Goal: Task Accomplishment & Management: Complete application form

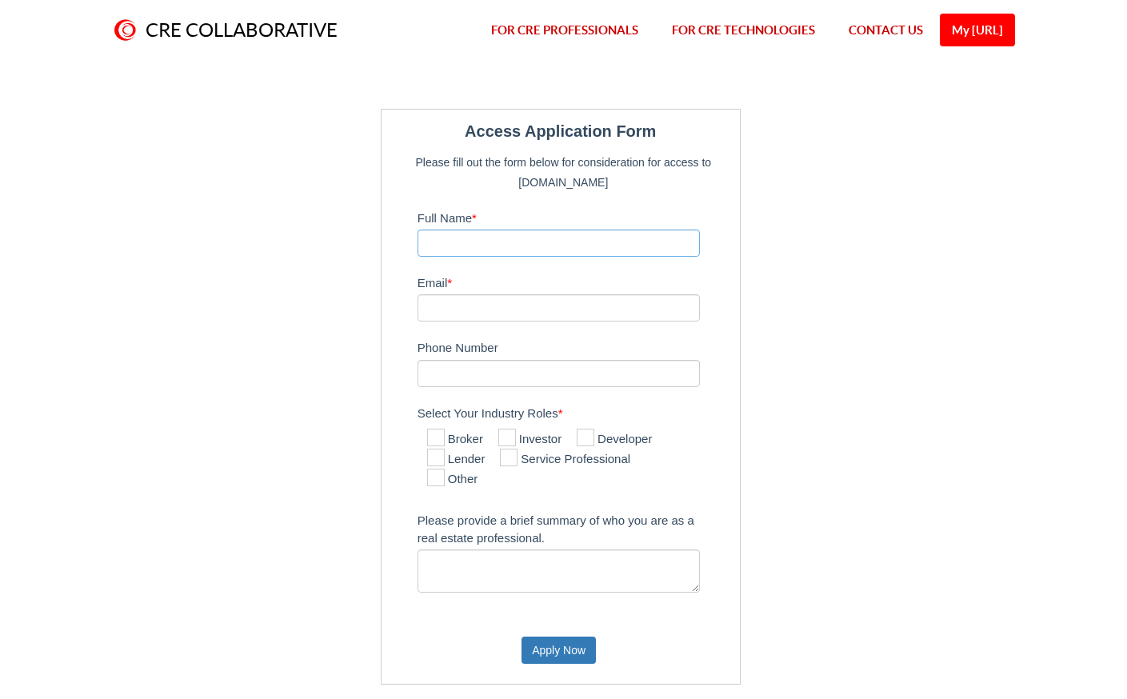
click at [447, 242] on input "Full Name *" at bounding box center [558, 242] width 283 height 27
type input "[PERSON_NAME]"
type input "[EMAIL_ADDRESS][DOMAIN_NAME]"
type input "5074011881"
drag, startPoint x: 566, startPoint y: 310, endPoint x: 451, endPoint y: 319, distance: 115.5
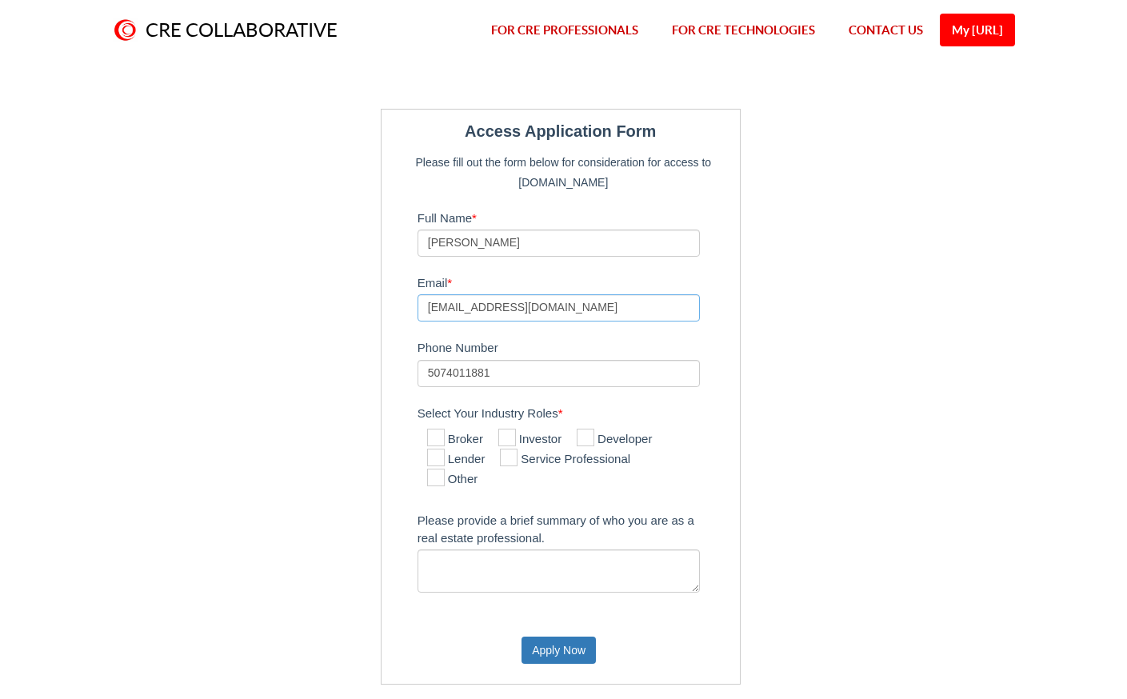
click at [451, 319] on input "[EMAIL_ADDRESS][DOMAIN_NAME]" at bounding box center [558, 307] width 283 height 27
type input "[PERSON_NAME][EMAIL_ADDRESS][DOMAIN_NAME]"
click at [436, 437] on icon at bounding box center [436, 438] width 18 height 18
click at [436, 437] on input "Broker" at bounding box center [432, 438] width 10 height 10
checkbox input "true"
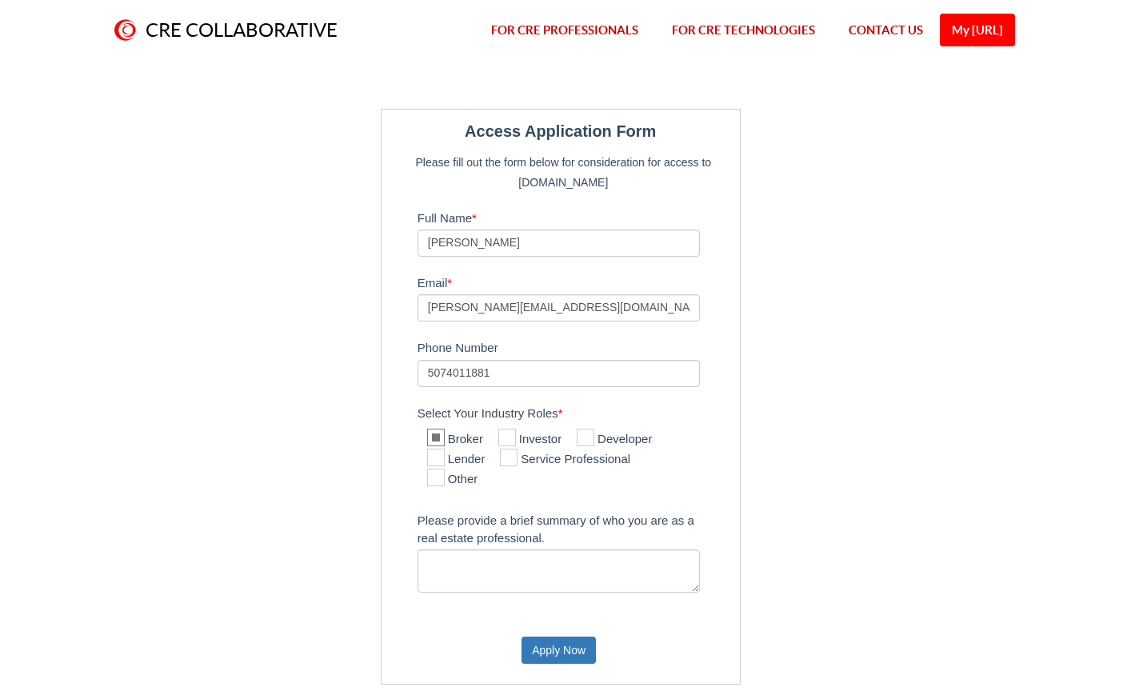
click at [513, 457] on icon at bounding box center [509, 458] width 18 height 18
click at [510, 457] on input "Service Professional" at bounding box center [505, 458] width 10 height 10
checkbox input "true"
click at [441, 434] on icon at bounding box center [436, 438] width 18 height 18
click at [437, 434] on input "Broker" at bounding box center [432, 438] width 10 height 10
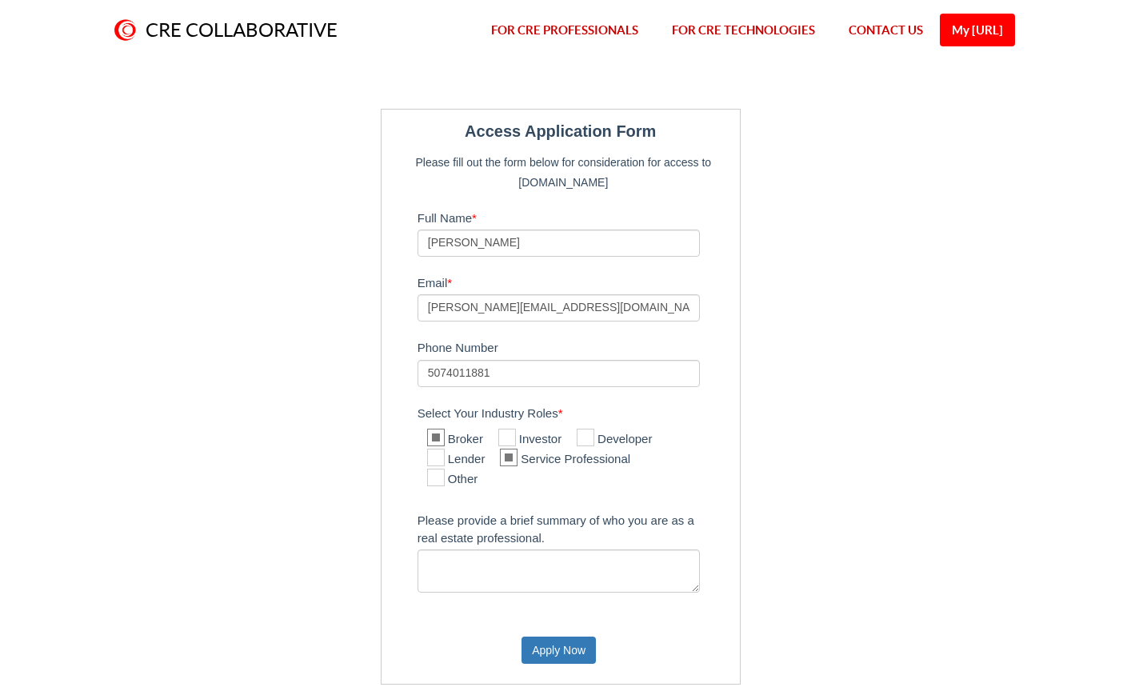
checkbox input "false"
click at [428, 560] on textarea "Please provide a brief summary of who you are as a real estate professional." at bounding box center [558, 570] width 283 height 43
drag, startPoint x: 478, startPoint y: 564, endPoint x: 487, endPoint y: 550, distance: 16.2
click at [481, 561] on textarea "I am a reaal estate" at bounding box center [558, 570] width 283 height 43
click at [520, 565] on textarea "I am a real estate" at bounding box center [558, 570] width 283 height 43
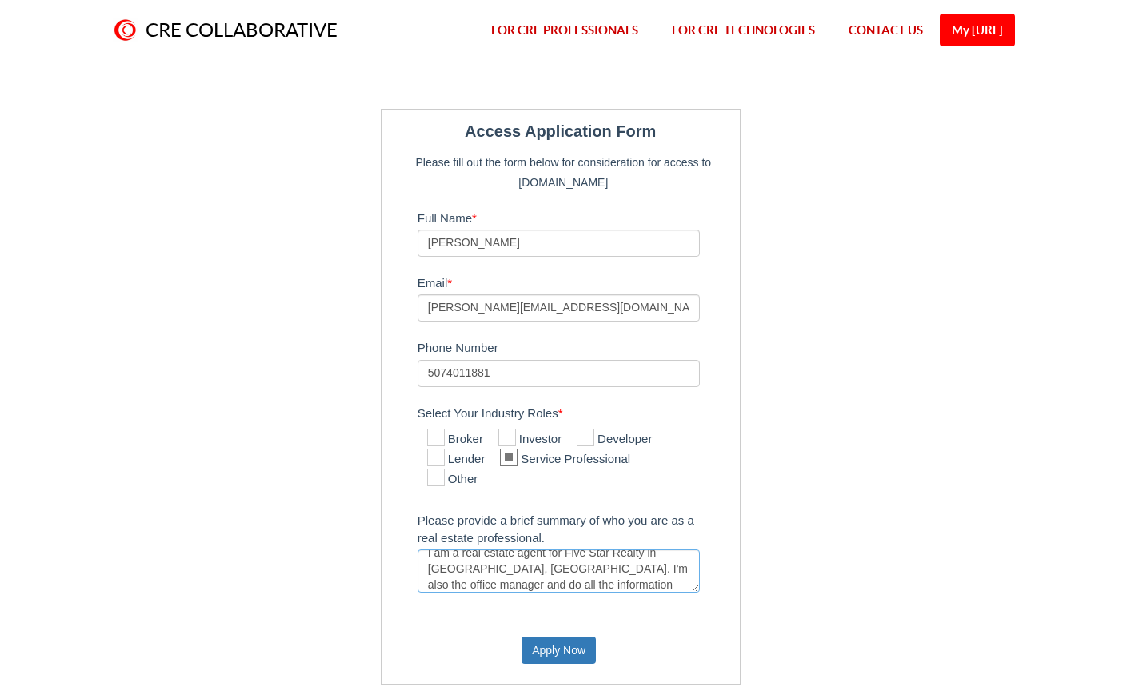
scroll to position [16, 0]
drag, startPoint x: 549, startPoint y: 587, endPoint x: 461, endPoint y: 582, distance: 88.1
click at [461, 582] on textarea "I am a real estate agent for Five Star Realty in [GEOGRAPHIC_DATA], [GEOGRAPHIC…" at bounding box center [558, 570] width 283 height 43
type textarea "I am a real estate agent for Five Star Realty in [GEOGRAPHIC_DATA], [GEOGRAPHIC…"
click at [437, 437] on icon at bounding box center [436, 438] width 18 height 18
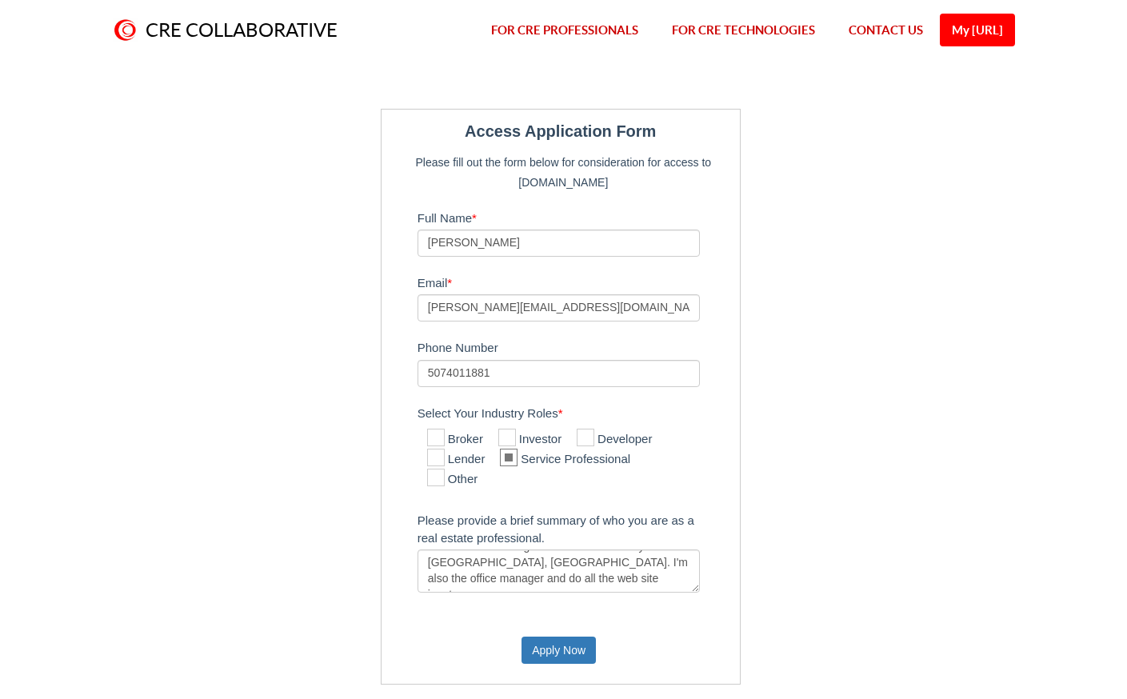
click at [437, 437] on input "Broker" at bounding box center [432, 438] width 10 height 10
checkbox input "true"
click at [517, 458] on icon at bounding box center [509, 458] width 18 height 18
click at [510, 458] on input "Service Professional" at bounding box center [505, 458] width 10 height 10
checkbox input "false"
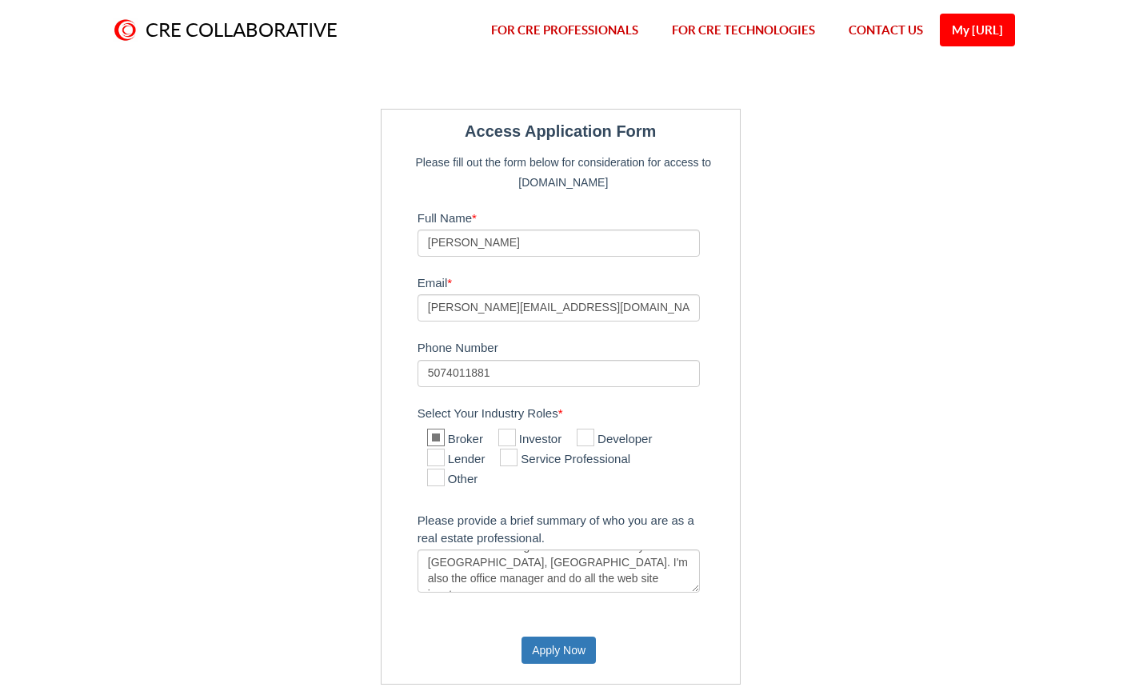
click at [439, 478] on icon at bounding box center [436, 478] width 18 height 18
click at [437, 478] on input "Other" at bounding box center [432, 478] width 10 height 10
checkbox input "true"
click at [541, 650] on button "Apply Now" at bounding box center [558, 650] width 74 height 27
